Goal: Task Accomplishment & Management: Manage account settings

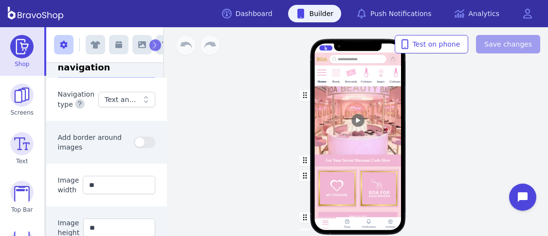
scroll to position [218, 0]
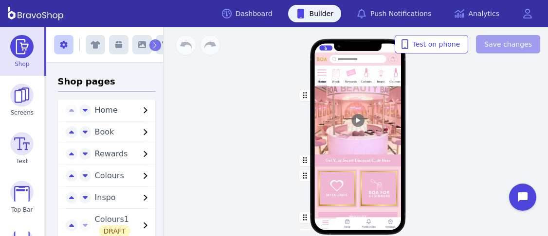
click at [335, 78] on div at bounding box center [336, 79] width 2 height 2
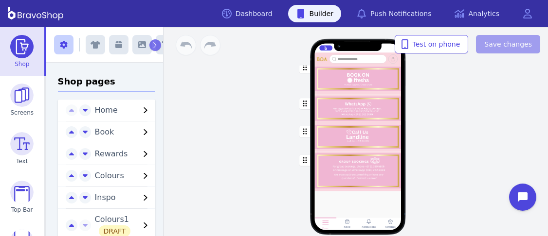
scroll to position [60, 0]
click at [376, 109] on div "button" at bounding box center [357, 108] width 87 height 28
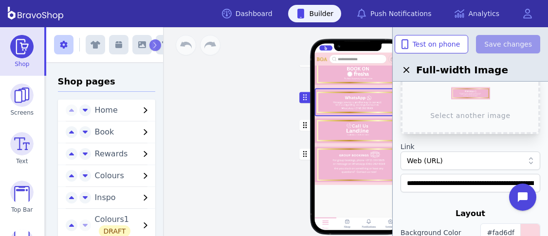
scroll to position [50, 0]
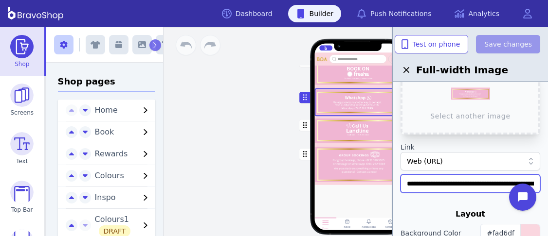
click at [493, 182] on input "**********" at bounding box center [470, 184] width 140 height 18
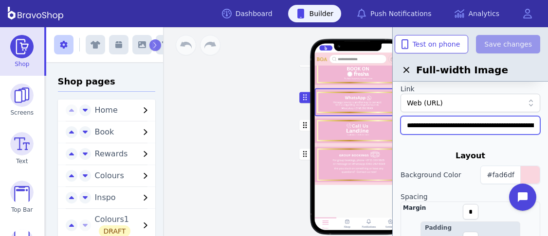
scroll to position [96, 0]
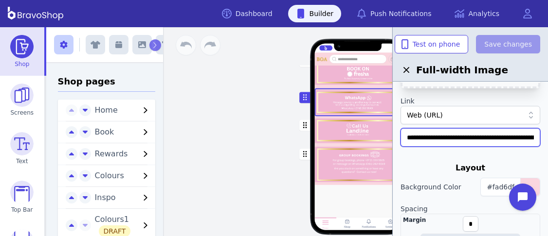
click at [518, 136] on input "**********" at bounding box center [470, 137] width 140 height 18
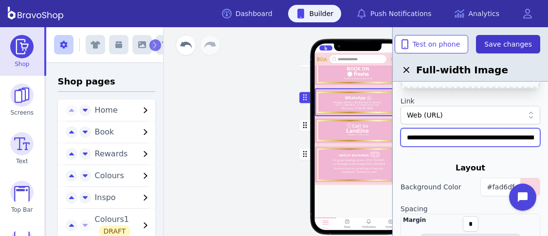
type input "**********"
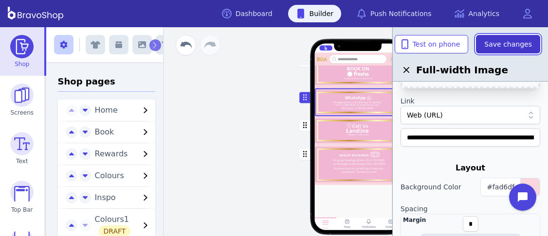
click at [515, 43] on span "Save changes" at bounding box center [508, 44] width 48 height 10
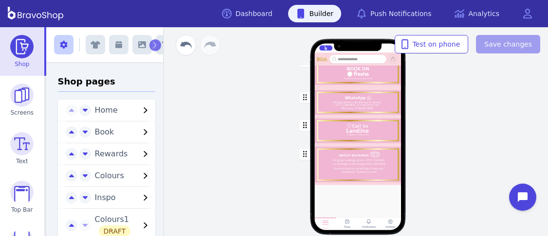
click at [376, 163] on div "button" at bounding box center [357, 165] width 87 height 40
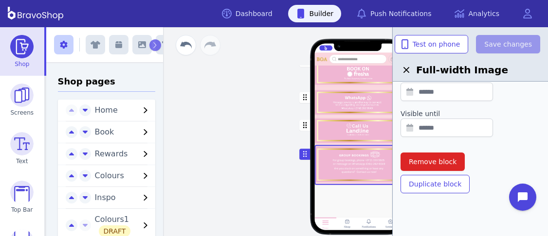
scroll to position [0, 0]
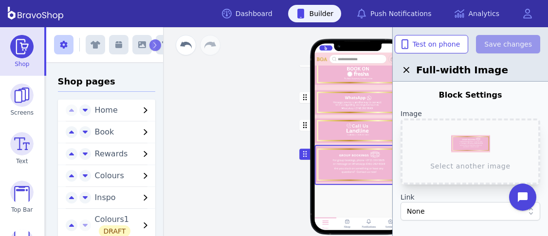
click at [370, 131] on div "button" at bounding box center [357, 130] width 87 height 29
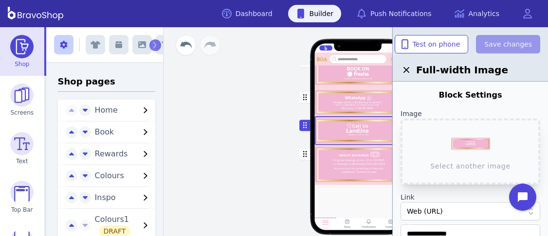
click at [360, 101] on div "button" at bounding box center [357, 102] width 87 height 28
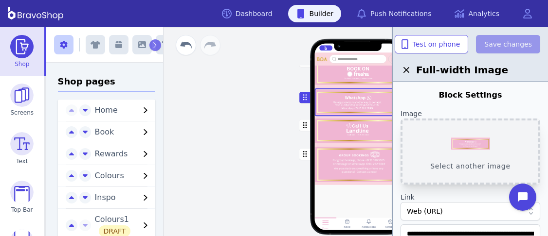
click at [477, 144] on button "Select another image" at bounding box center [470, 152] width 140 height 66
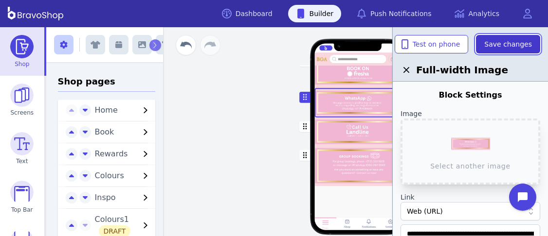
click at [505, 38] on button "Save changes" at bounding box center [508, 44] width 64 height 18
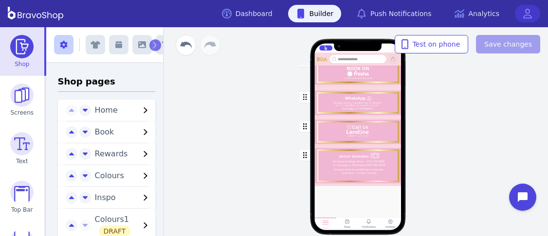
click at [526, 7] on link at bounding box center [527, 14] width 25 height 18
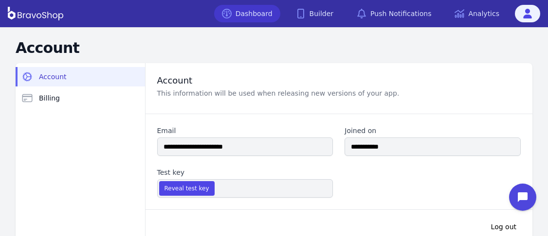
click at [267, 12] on link "Dashboard" at bounding box center [247, 14] width 66 height 18
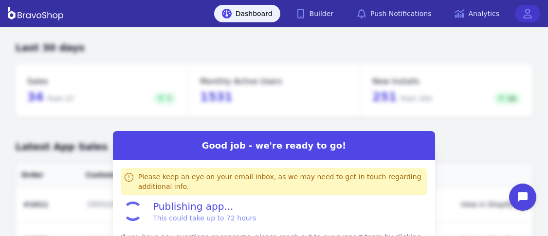
click at [521, 18] on link at bounding box center [527, 14] width 25 height 18
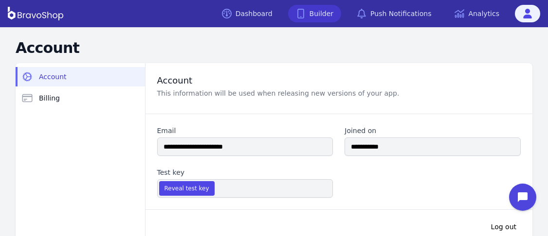
click at [318, 11] on link "Builder" at bounding box center [315, 14] width 54 height 18
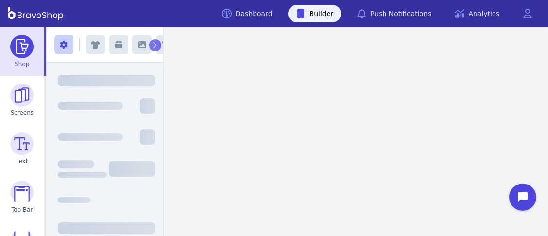
scroll to position [131, 0]
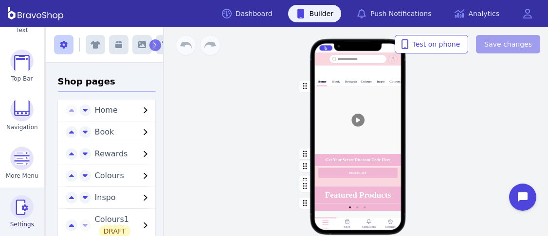
click at [27, 211] on img at bounding box center [21, 207] width 23 height 23
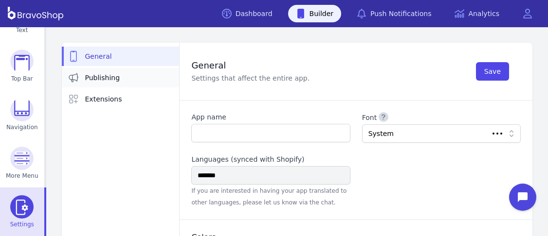
click at [85, 79] on span "Publishing" at bounding box center [102, 78] width 35 height 10
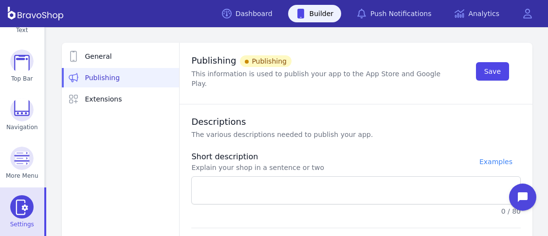
type textarea "**********"
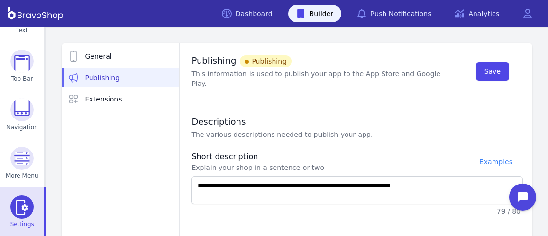
click at [516, 66] on div "Save" at bounding box center [488, 71] width 64 height 34
click at [498, 70] on span "Save" at bounding box center [492, 72] width 17 height 10
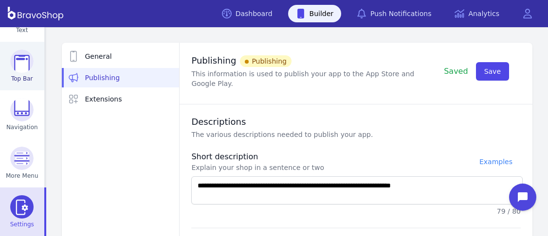
scroll to position [131, 0]
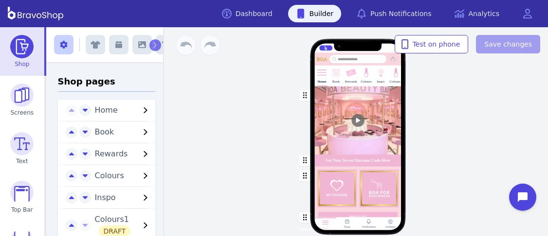
click at [335, 78] on div at bounding box center [336, 79] width 2 height 2
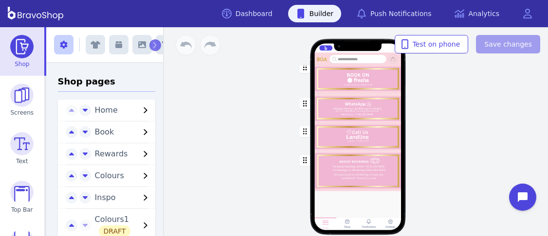
scroll to position [60, 0]
click at [376, 109] on div "button" at bounding box center [357, 108] width 87 height 28
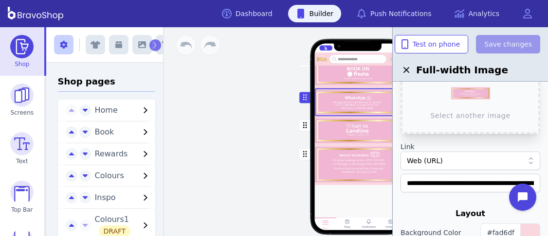
scroll to position [50, 0]
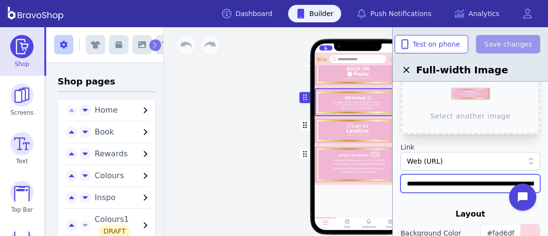
click at [493, 182] on input "**********" at bounding box center [470, 184] width 140 height 18
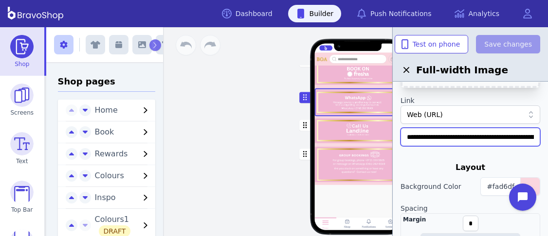
scroll to position [96, 0]
click at [518, 136] on input "**********" at bounding box center [470, 137] width 140 height 18
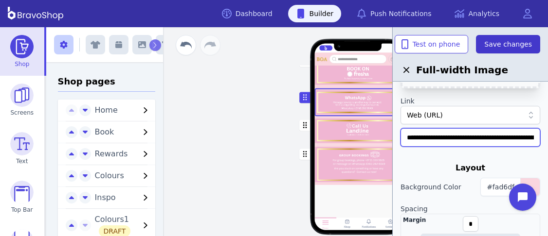
type input "**********"
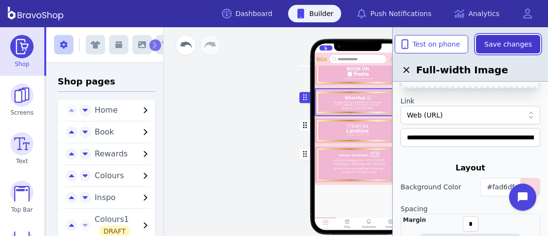
click at [515, 43] on span "Save changes" at bounding box center [508, 44] width 48 height 10
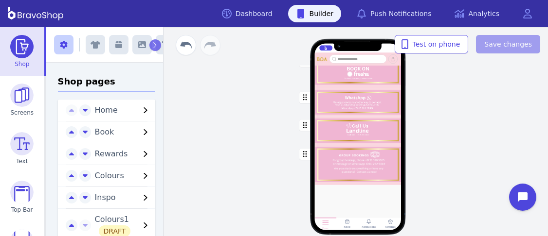
click at [376, 163] on div "button" at bounding box center [357, 165] width 87 height 40
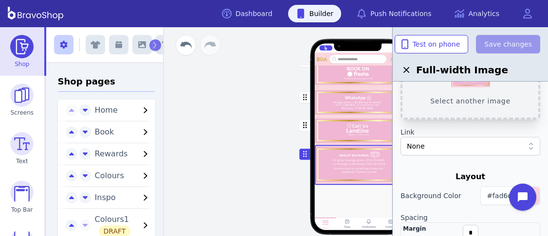
scroll to position [0, 0]
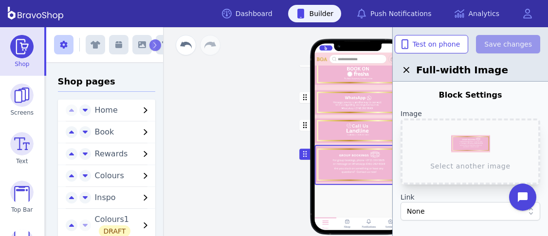
click at [370, 131] on div "button" at bounding box center [357, 130] width 87 height 29
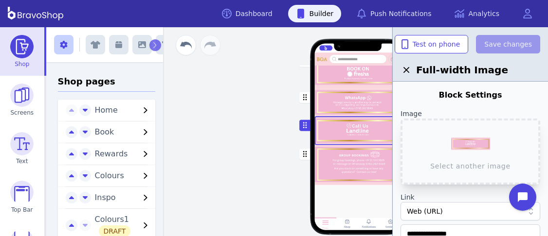
click at [360, 101] on div "button" at bounding box center [357, 102] width 87 height 28
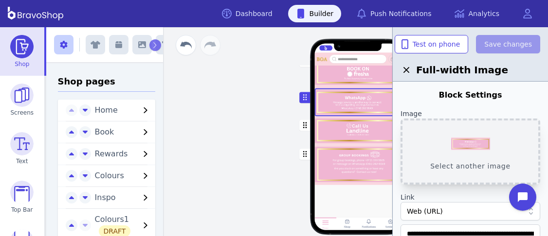
click at [477, 144] on button "Select another image" at bounding box center [470, 152] width 140 height 66
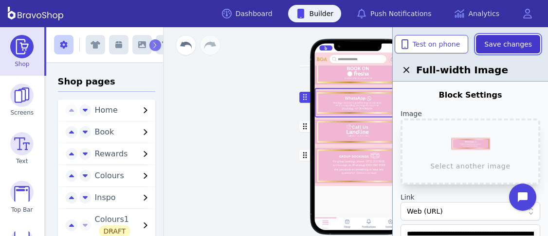
click at [505, 38] on button "Save changes" at bounding box center [508, 44] width 64 height 18
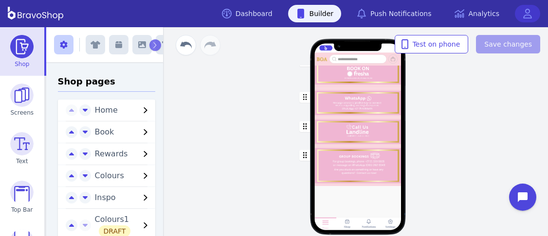
click at [526, 7] on link at bounding box center [527, 14] width 25 height 18
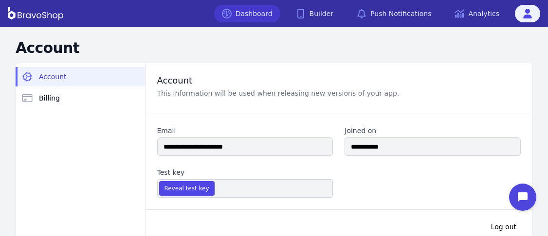
click at [267, 12] on link "Dashboard" at bounding box center [247, 14] width 66 height 18
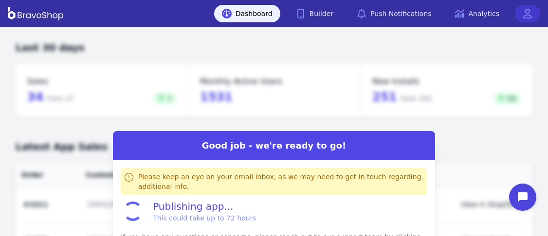
click at [521, 18] on link at bounding box center [527, 14] width 25 height 18
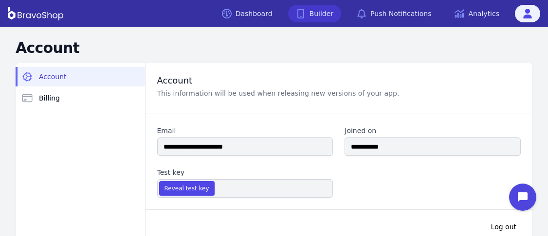
click at [318, 11] on link "Builder" at bounding box center [315, 14] width 54 height 18
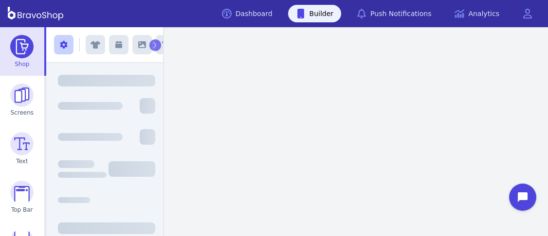
scroll to position [131, 0]
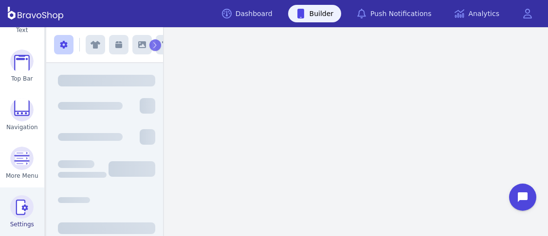
click at [27, 211] on img at bounding box center [21, 207] width 23 height 23
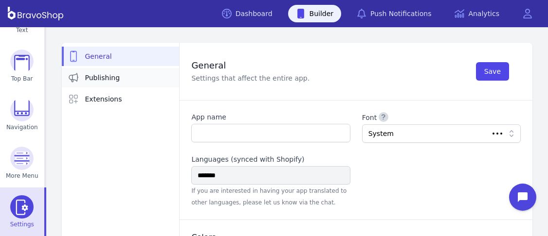
click at [85, 79] on span "Publishing" at bounding box center [102, 78] width 35 height 10
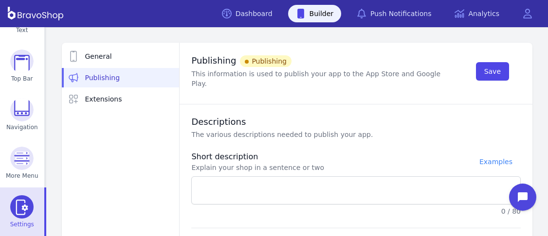
type textarea "**********"
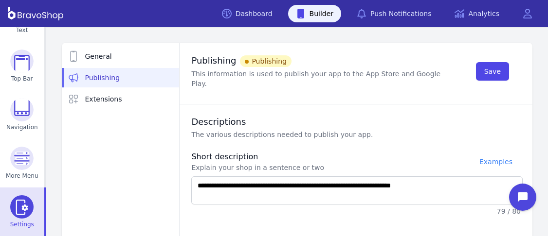
click at [516, 66] on div "Save" at bounding box center [488, 71] width 64 height 34
click at [498, 70] on span "Save" at bounding box center [492, 72] width 17 height 10
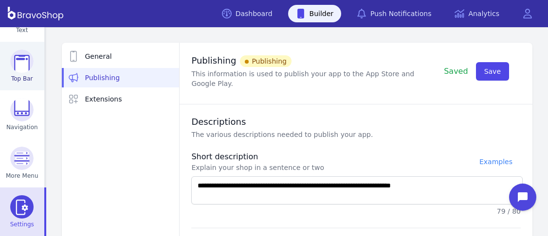
scroll to position [131, 0]
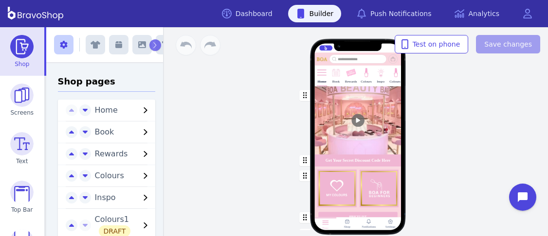
click at [335, 75] on img at bounding box center [335, 72] width 10 height 10
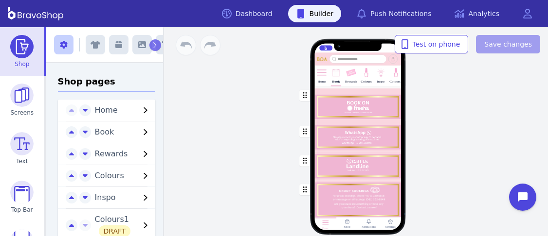
click at [355, 138] on div "button" at bounding box center [357, 137] width 87 height 29
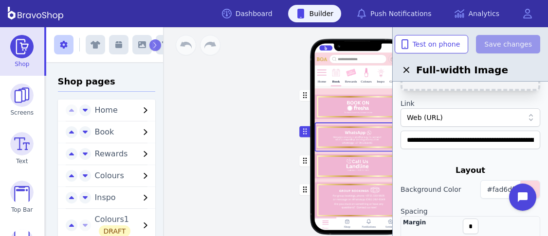
scroll to position [96, 0]
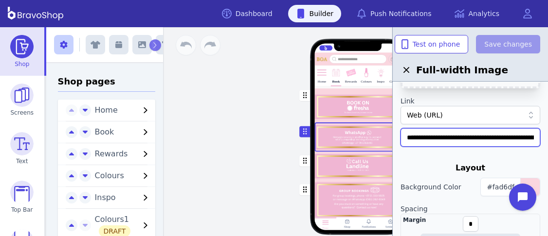
click at [497, 137] on input "**********" at bounding box center [470, 137] width 140 height 18
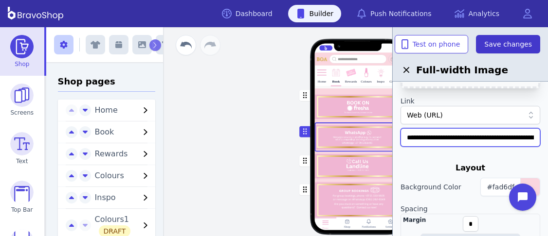
type input "**********"
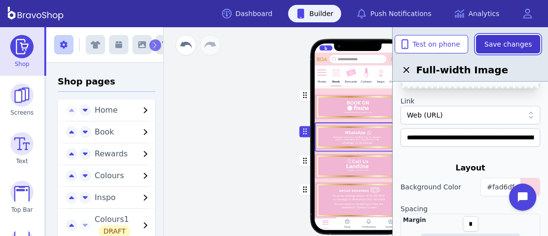
click at [496, 47] on span "Save changes" at bounding box center [508, 44] width 48 height 10
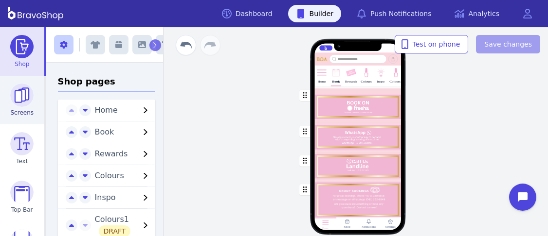
scroll to position [131, 0]
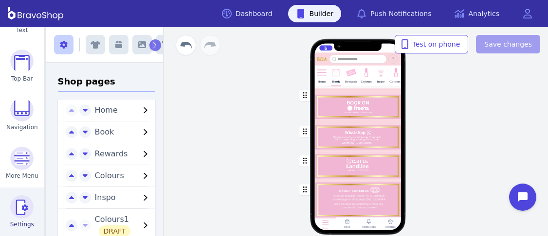
click at [14, 200] on img at bounding box center [21, 207] width 23 height 23
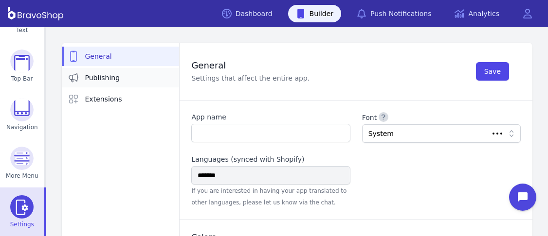
click at [137, 75] on link "Publishing" at bounding box center [121, 77] width 118 height 19
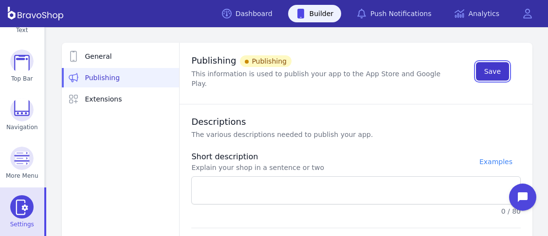
click at [493, 68] on span "Save" at bounding box center [492, 72] width 17 height 10
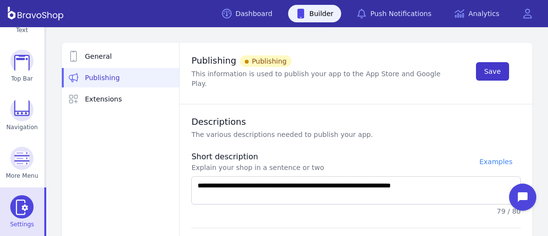
type textarea "**********"
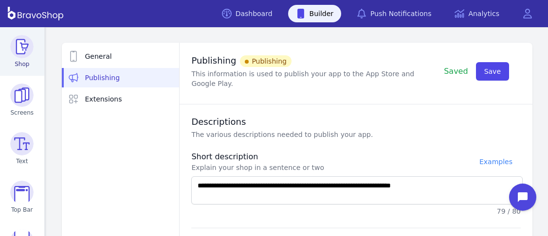
click at [16, 53] on img at bounding box center [21, 46] width 23 height 23
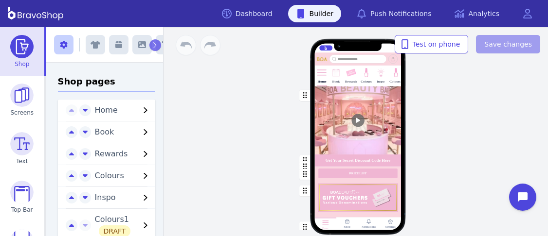
click at [264, 118] on div "Home Book Rewards Colours Inspo Colours1 Get Your Secret Discount Code Here PRI…" at bounding box center [358, 131] width 380 height 209
click at [348, 75] on img at bounding box center [350, 72] width 10 height 10
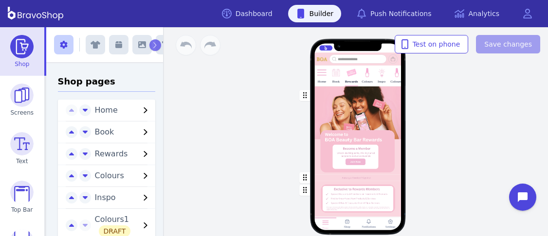
click at [366, 78] on div at bounding box center [367, 79] width 2 height 2
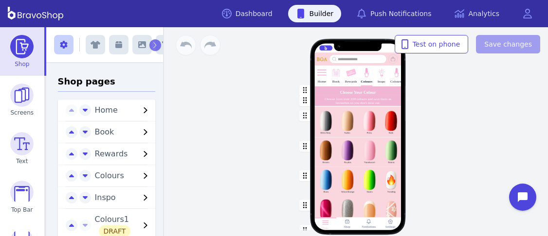
click at [380, 76] on img at bounding box center [381, 72] width 10 height 10
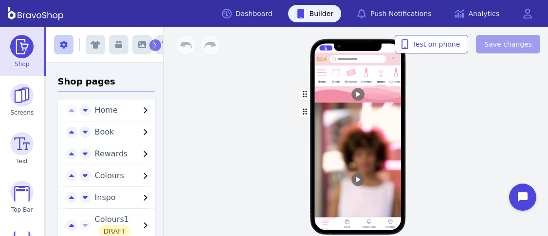
click at [363, 78] on div "Colours" at bounding box center [365, 75] width 11 height 20
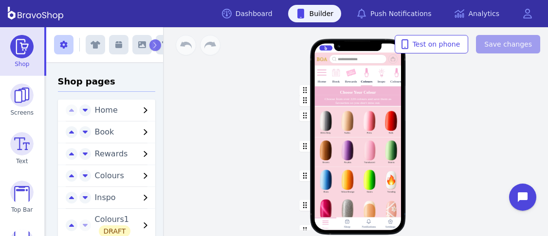
click at [396, 77] on img at bounding box center [396, 72] width 10 height 10
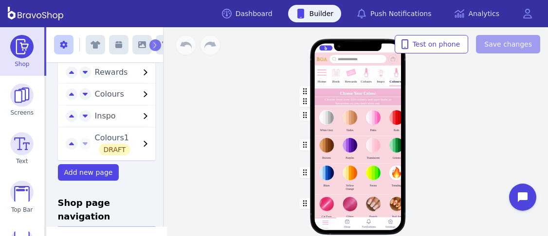
scroll to position [81, 0]
click at [140, 140] on icon "button" at bounding box center [146, 145] width 12 height 12
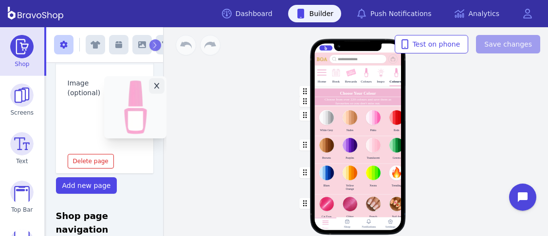
scroll to position [272, 2]
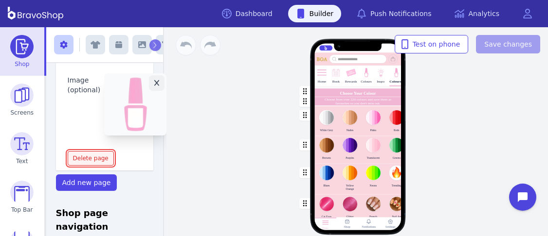
click at [80, 157] on span "Delete page" at bounding box center [91, 159] width 36 height 8
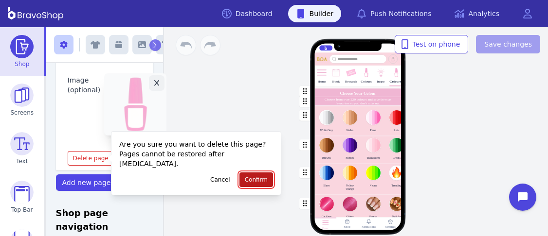
click at [247, 176] on span "Confirm" at bounding box center [256, 180] width 23 height 8
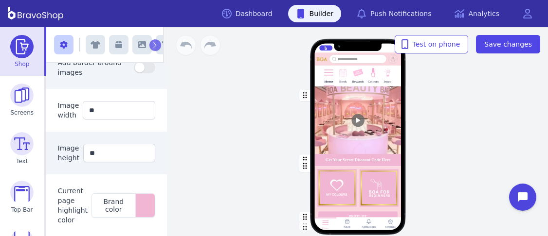
scroll to position [272, 0]
click at [371, 71] on img at bounding box center [372, 72] width 10 height 10
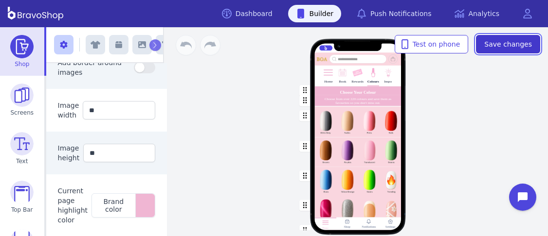
click at [503, 41] on span "Save changes" at bounding box center [508, 44] width 48 height 10
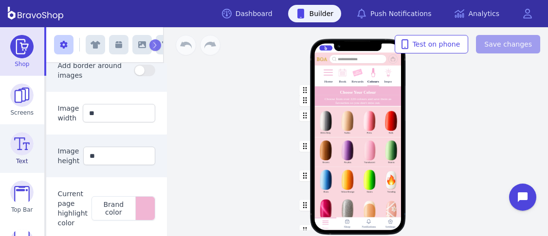
scroll to position [131, 0]
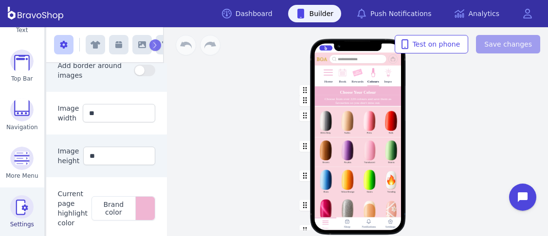
click at [26, 213] on img at bounding box center [21, 207] width 23 height 23
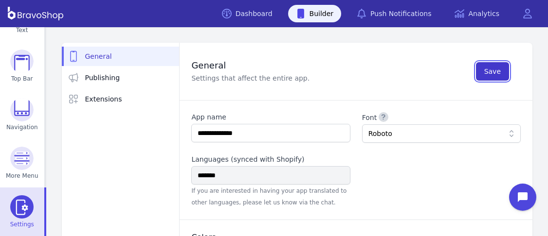
click at [484, 67] on button "Save" at bounding box center [492, 71] width 33 height 18
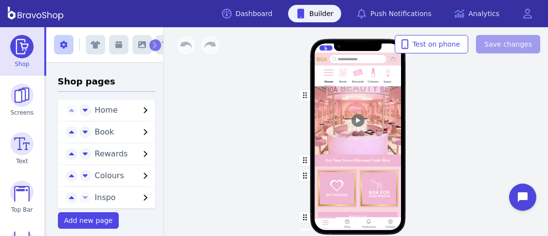
click at [342, 78] on div at bounding box center [343, 79] width 2 height 2
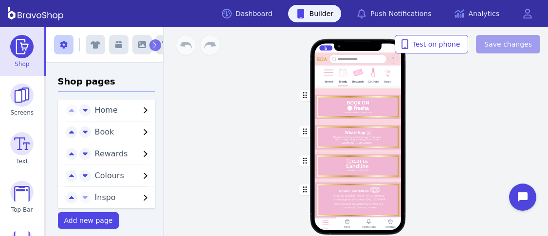
click at [346, 161] on div "button" at bounding box center [357, 166] width 87 height 29
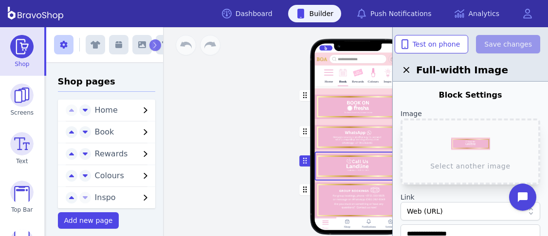
click at [347, 197] on div "button" at bounding box center [357, 200] width 87 height 40
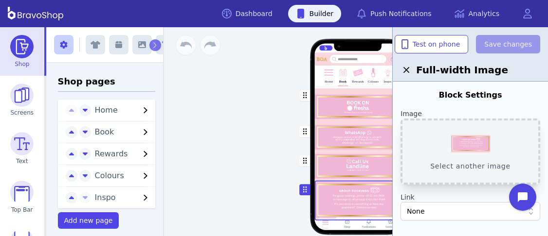
click at [469, 146] on button "Select another image" at bounding box center [470, 152] width 140 height 66
click at [459, 141] on button "Select another image" at bounding box center [470, 152] width 140 height 66
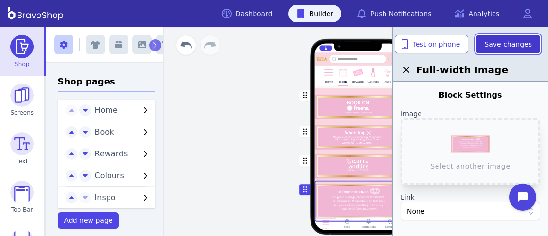
click at [515, 38] on button "Save changes" at bounding box center [508, 44] width 64 height 18
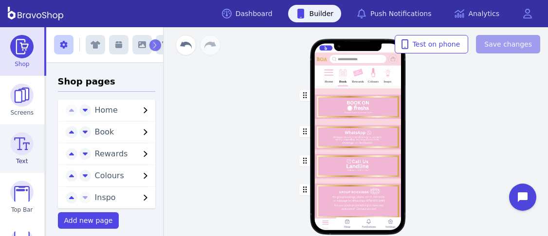
scroll to position [131, 0]
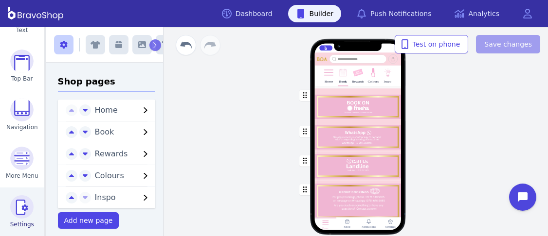
click at [23, 198] on img at bounding box center [21, 207] width 23 height 23
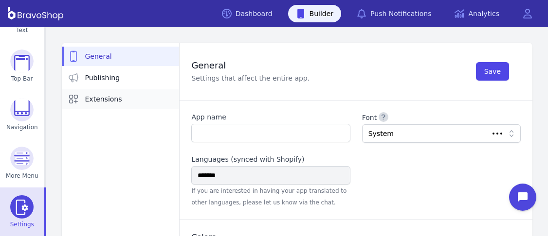
type input "**********"
click at [127, 85] on link "Publishing" at bounding box center [121, 77] width 118 height 19
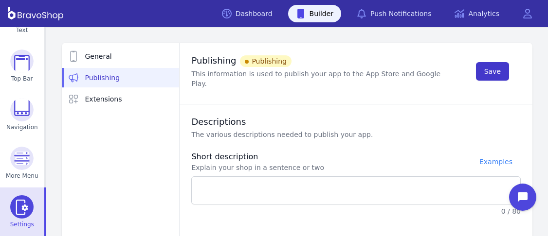
type textarea "**********"
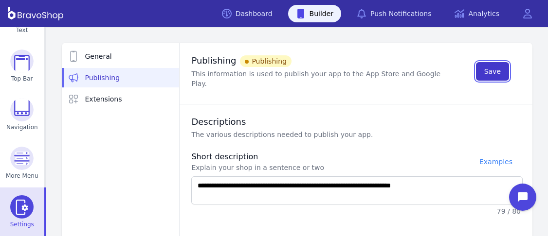
click at [496, 72] on span "Save" at bounding box center [492, 72] width 17 height 10
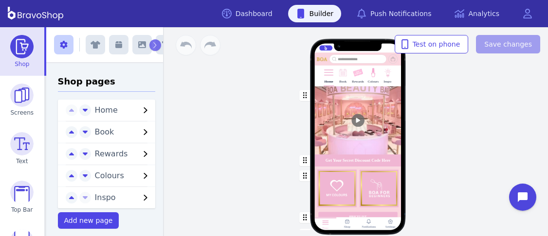
click at [342, 78] on div at bounding box center [343, 79] width 2 height 2
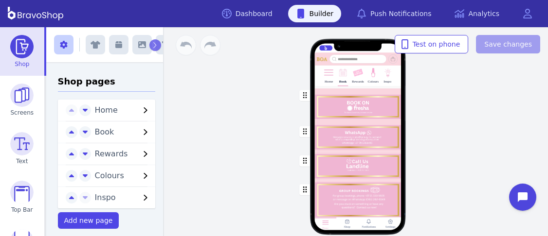
click at [346, 161] on div "button" at bounding box center [357, 166] width 87 height 29
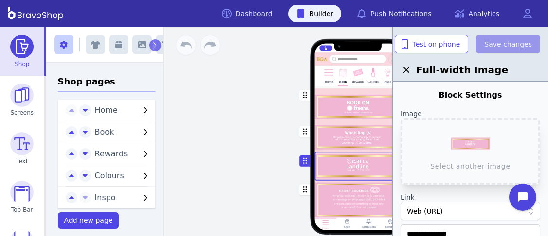
click at [347, 197] on div "button" at bounding box center [357, 200] width 87 height 40
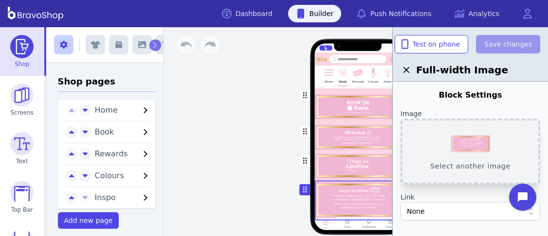
click at [469, 146] on button "Select another image" at bounding box center [470, 152] width 140 height 66
click at [459, 141] on button "Select another image" at bounding box center [470, 152] width 140 height 66
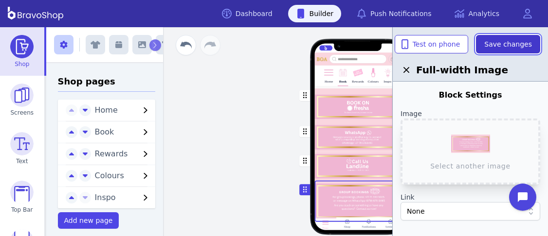
click at [515, 38] on button "Save changes" at bounding box center [508, 44] width 64 height 18
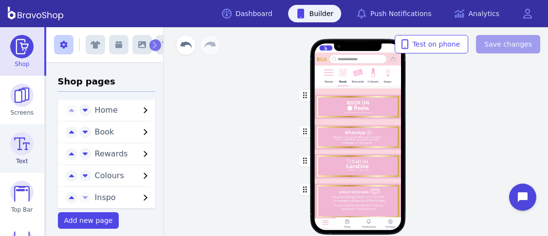
scroll to position [131, 0]
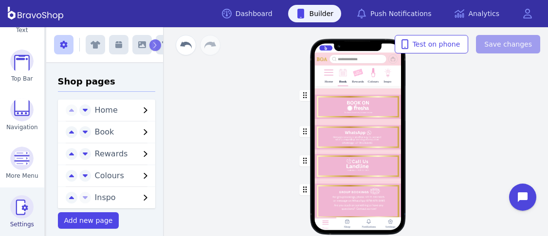
click at [23, 198] on img at bounding box center [21, 207] width 23 height 23
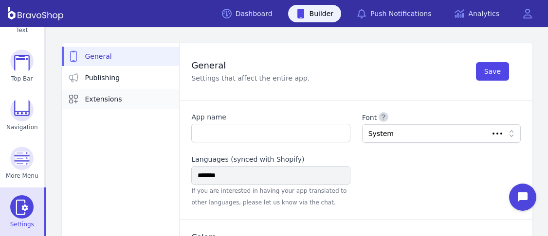
type input "**********"
click at [127, 85] on link "Publishing" at bounding box center [121, 77] width 118 height 19
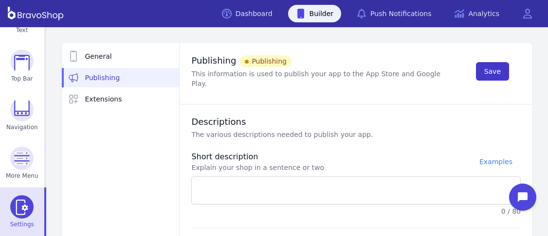
type textarea "**********"
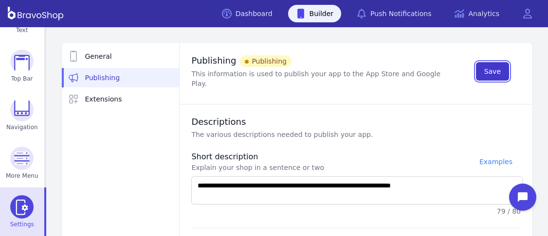
click at [496, 72] on span "Save" at bounding box center [492, 72] width 17 height 10
